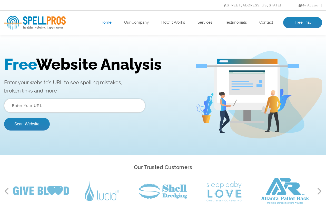
click at [84, 104] on input "text" at bounding box center [74, 105] width 141 height 14
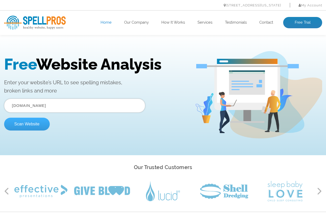
type input "[DOMAIN_NAME]"
click at [28, 123] on button "Scan Website" at bounding box center [27, 123] width 46 height 13
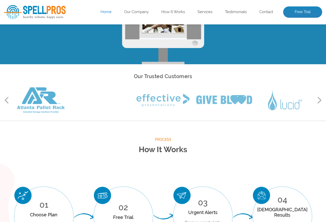
scroll to position [66, 0]
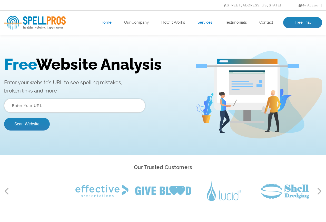
click at [203, 22] on link "Services" at bounding box center [204, 22] width 15 height 5
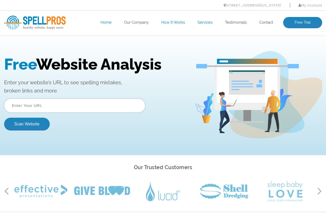
click at [172, 23] on link "How It Works" at bounding box center [173, 22] width 24 height 5
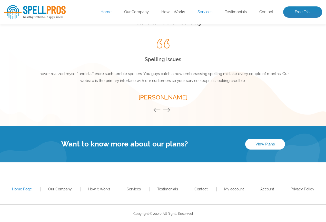
scroll to position [702, 0]
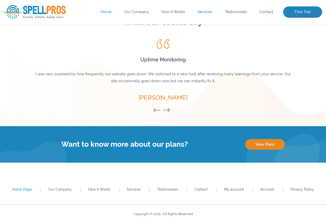
click at [265, 143] on link "View Plans" at bounding box center [265, 144] width 40 height 11
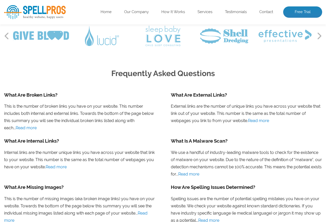
scroll to position [454, 0]
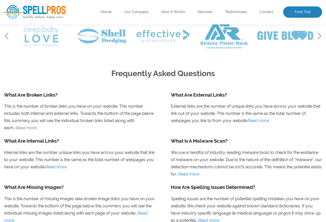
click at [26, 126] on link "Read more" at bounding box center [26, 127] width 21 height 5
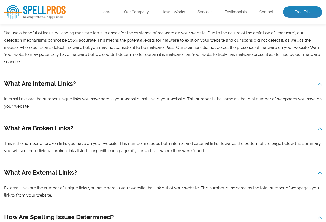
scroll to position [220, 0]
